Goal: Task Accomplishment & Management: Use online tool/utility

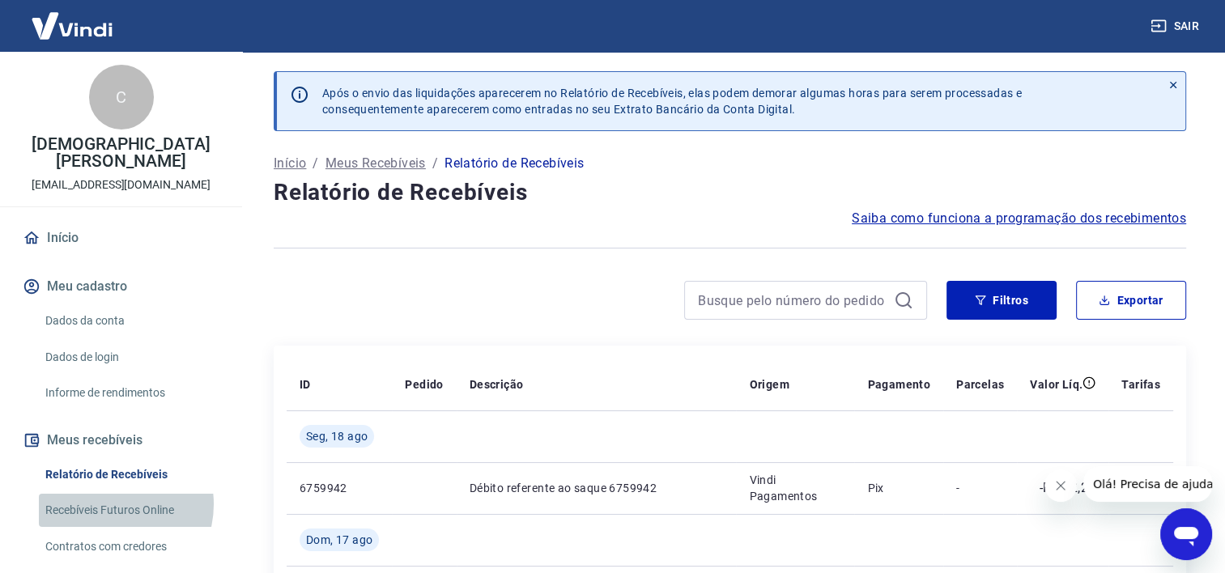
click at [110, 494] on link "Recebíveis Futuros Online" at bounding box center [131, 510] width 184 height 33
